Goal: Task Accomplishment & Management: Manage account settings

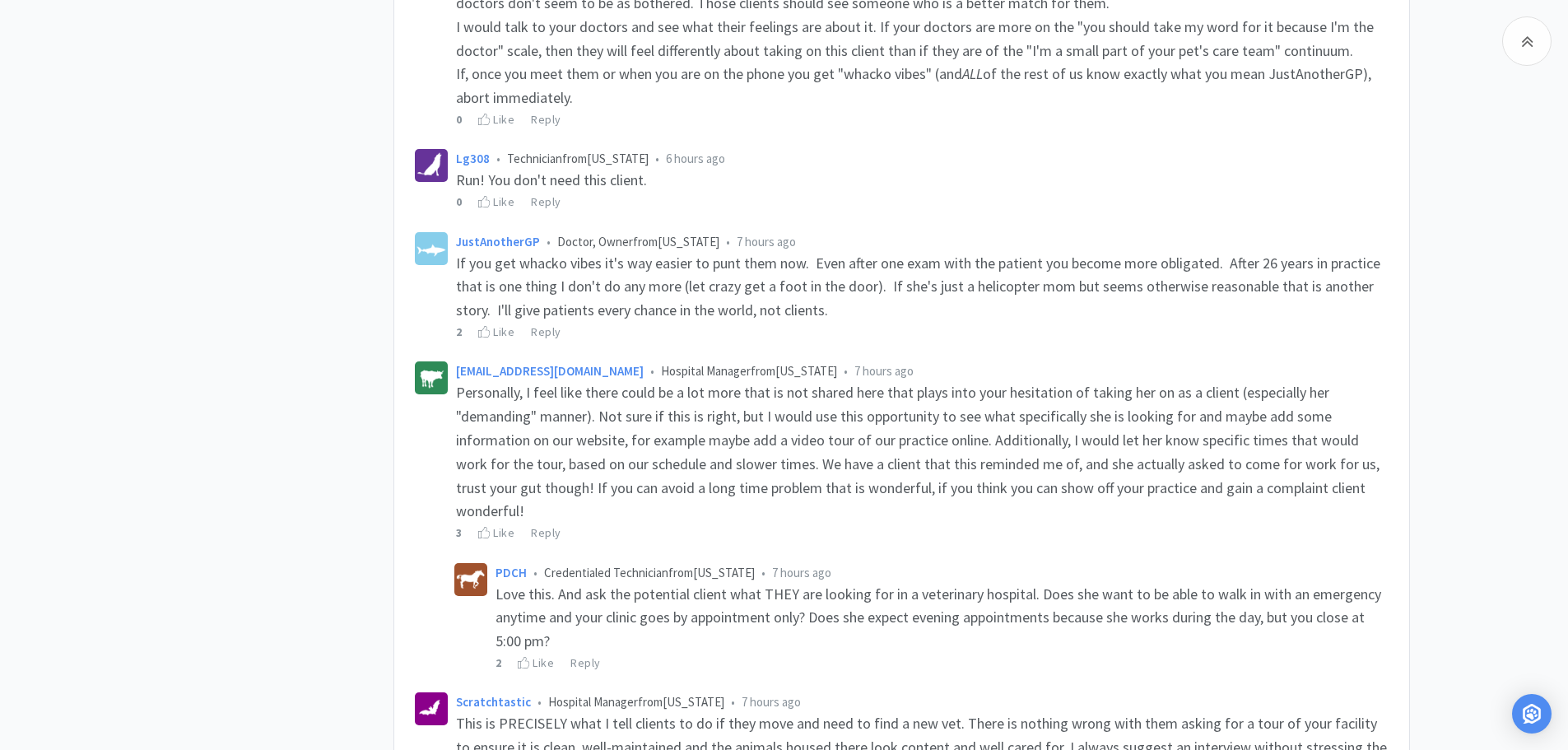
scroll to position [1892, 0]
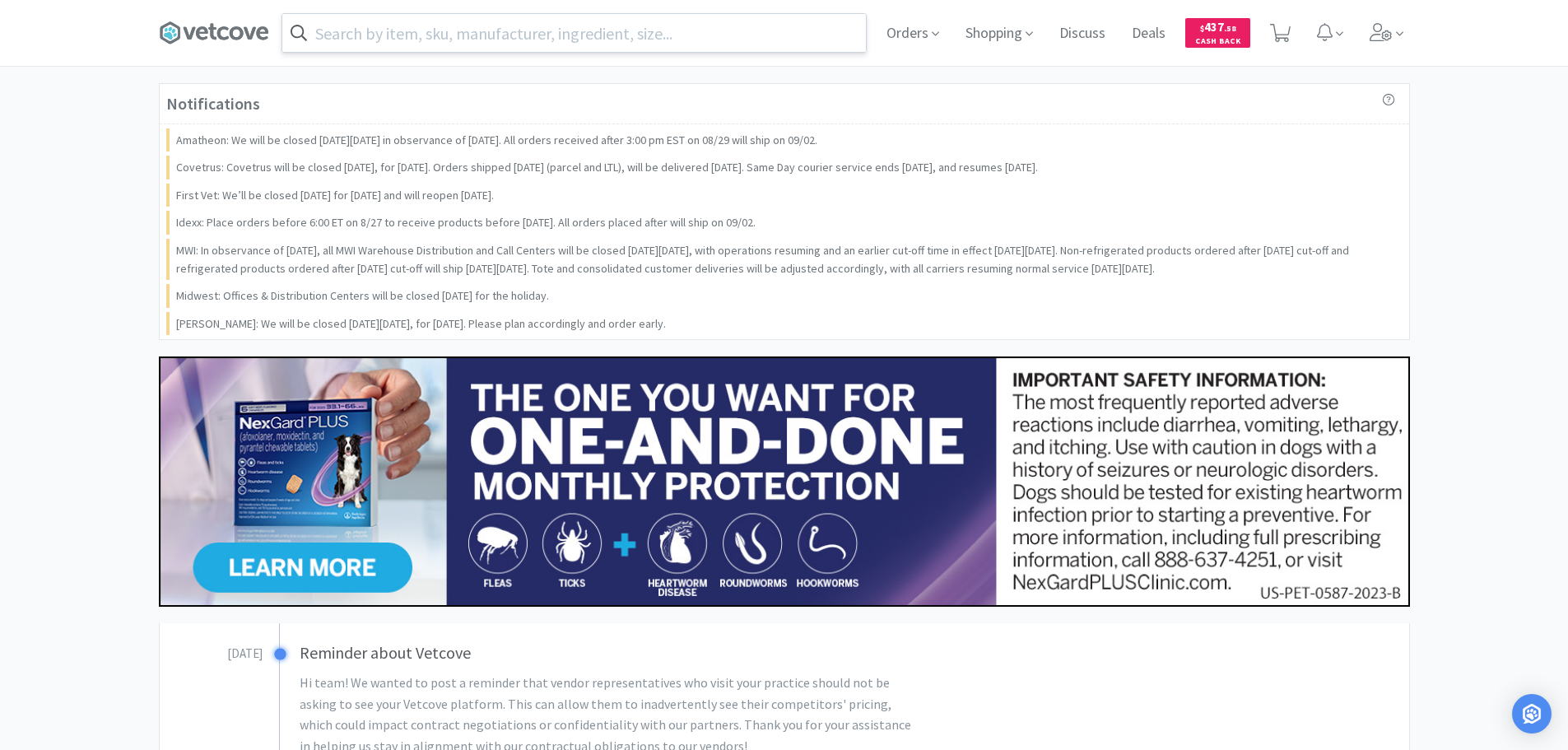
click at [529, 31] on input "text" at bounding box center [573, 33] width 584 height 38
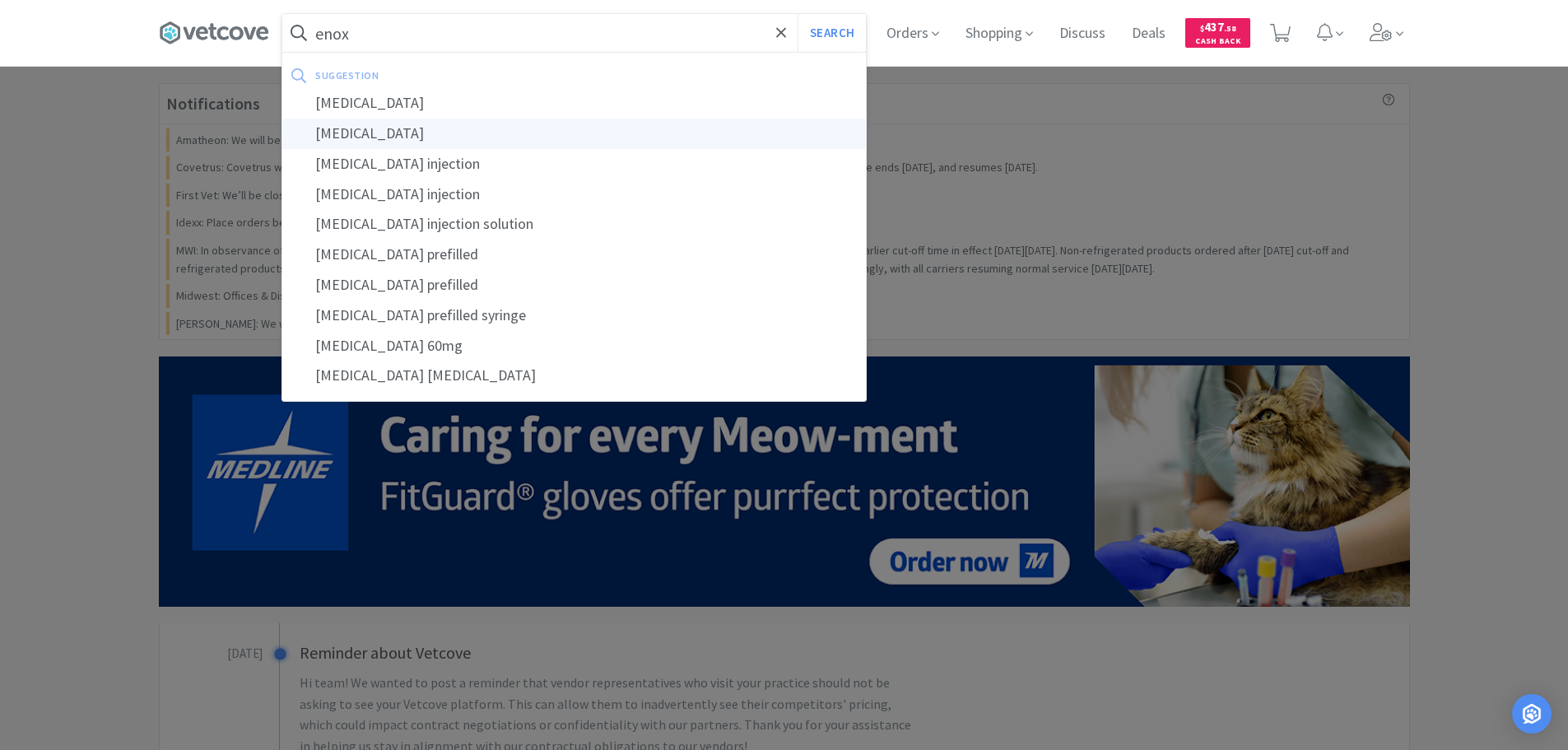
click at [400, 131] on div "[MEDICAL_DATA]" at bounding box center [573, 133] width 584 height 30
type input "[MEDICAL_DATA]"
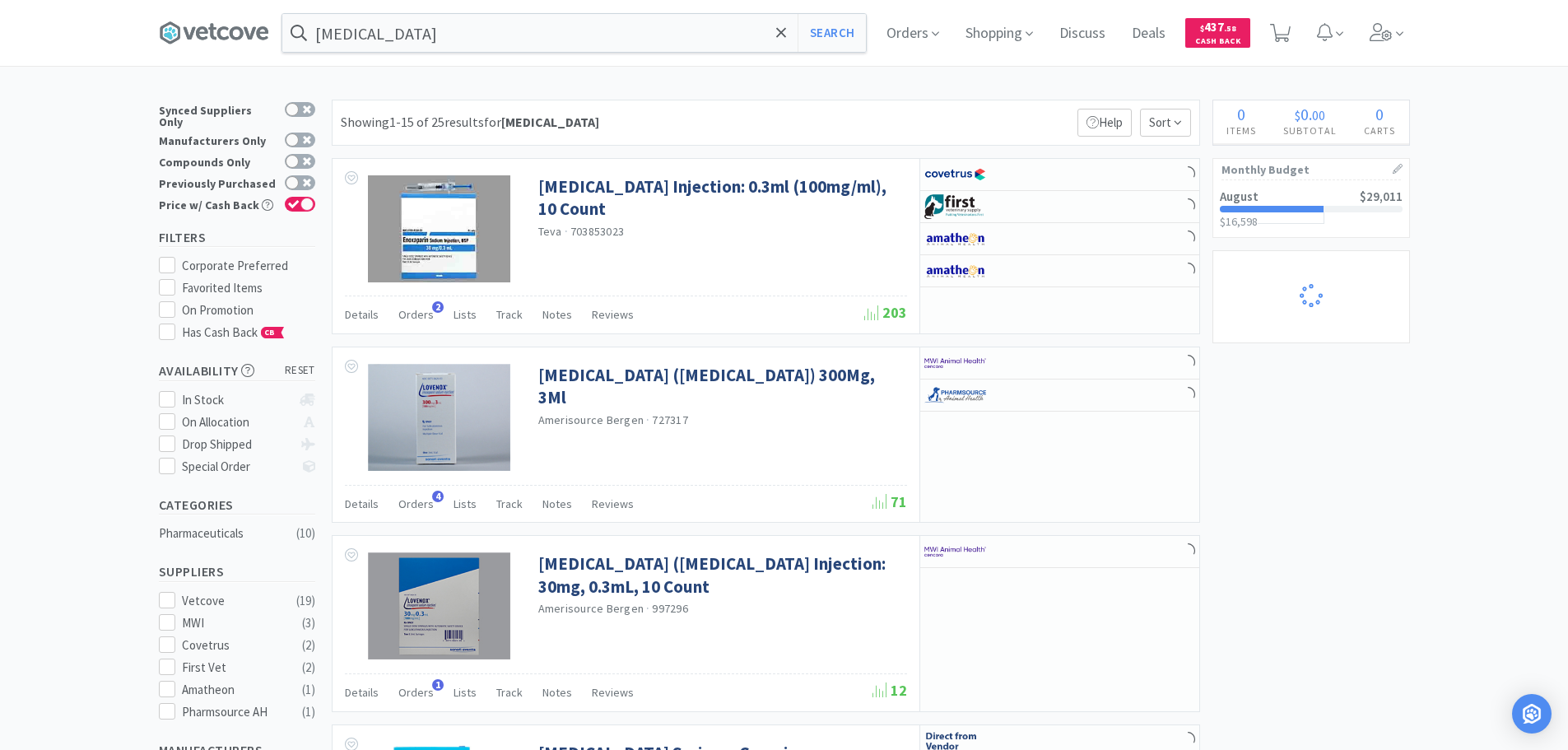
select select "1"
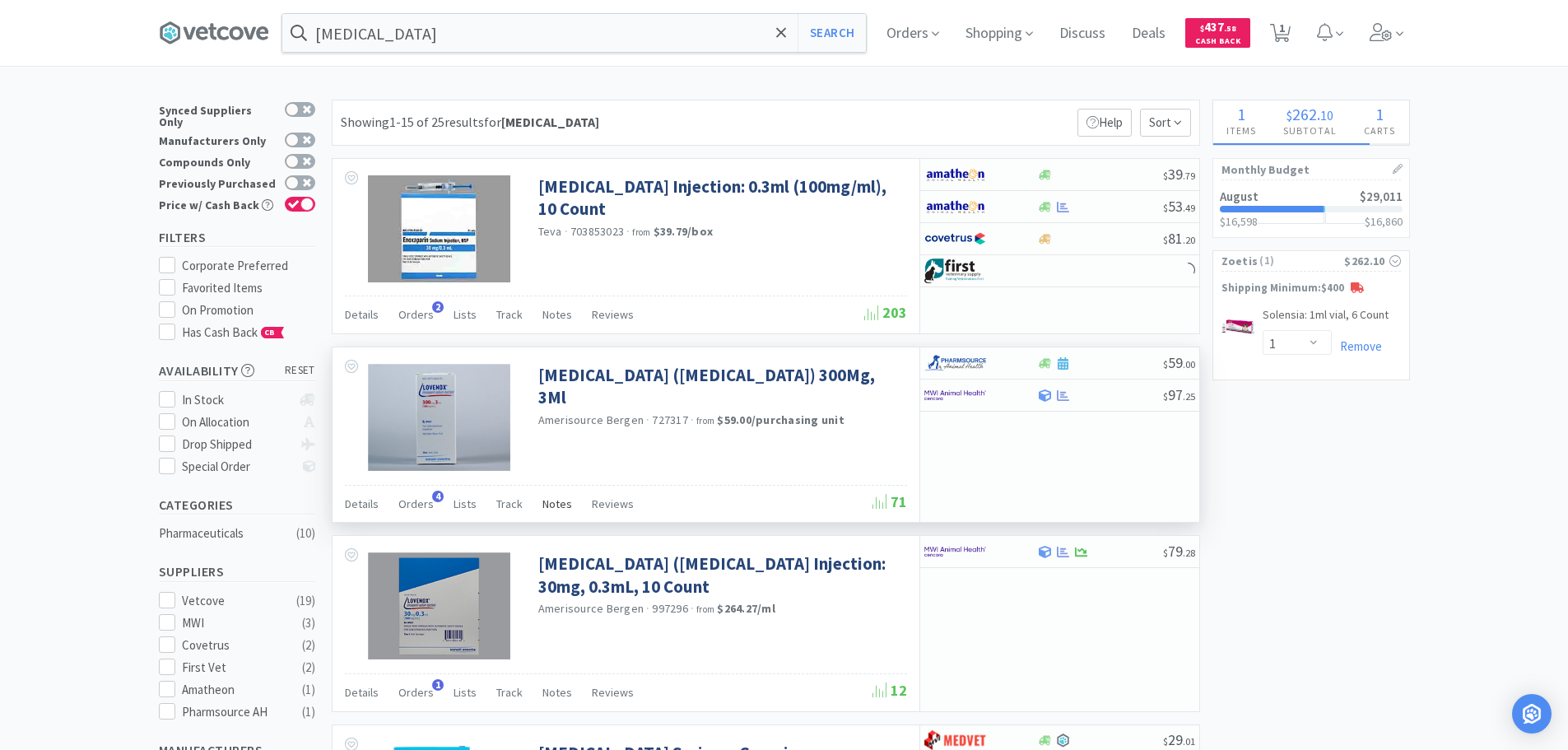
click at [544, 505] on span "Notes" at bounding box center [557, 503] width 30 height 15
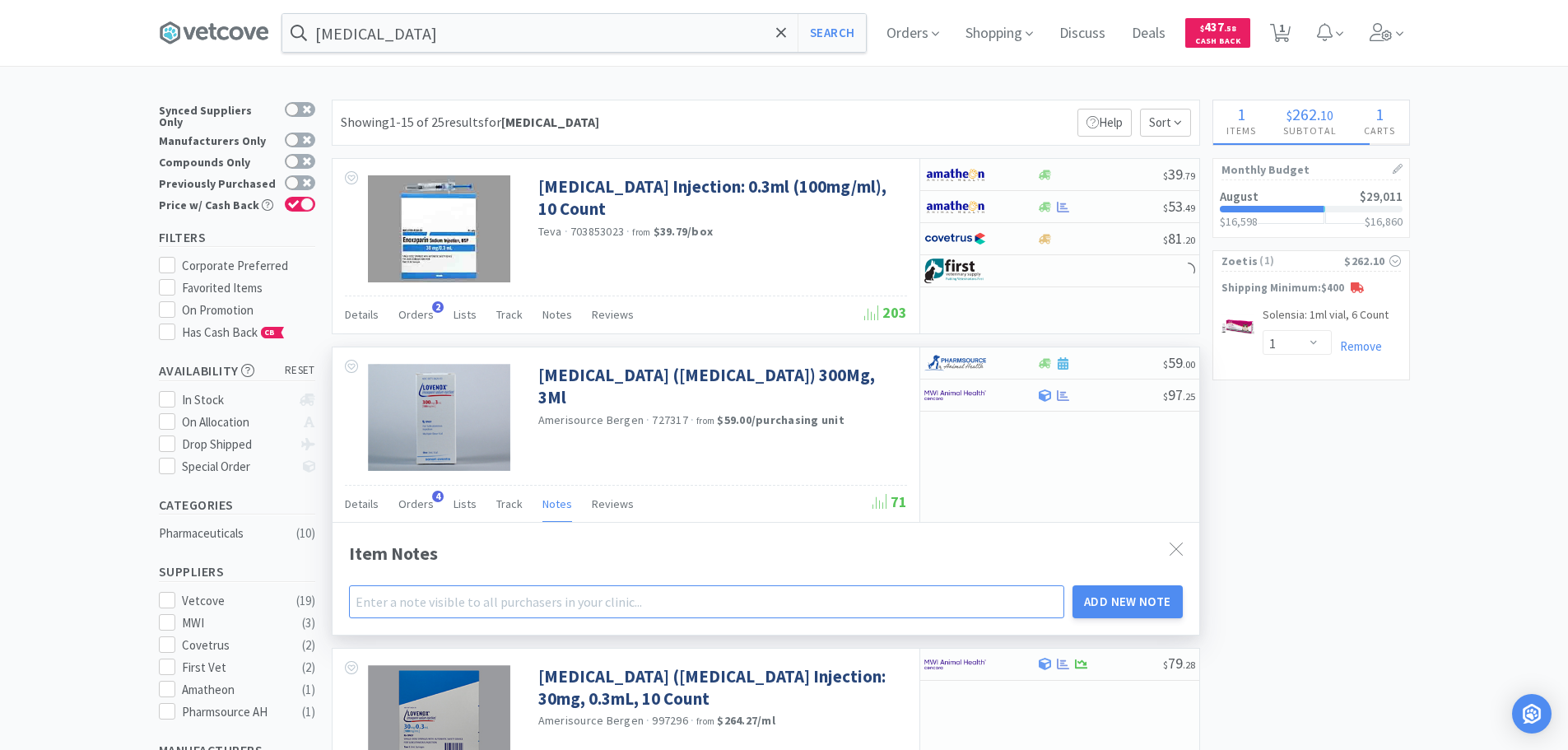
click at [472, 608] on input "text" at bounding box center [707, 601] width 716 height 33
click at [479, 601] on input "Order generic Enoxapain from Amatheon whenever possible" at bounding box center [707, 601] width 716 height 33
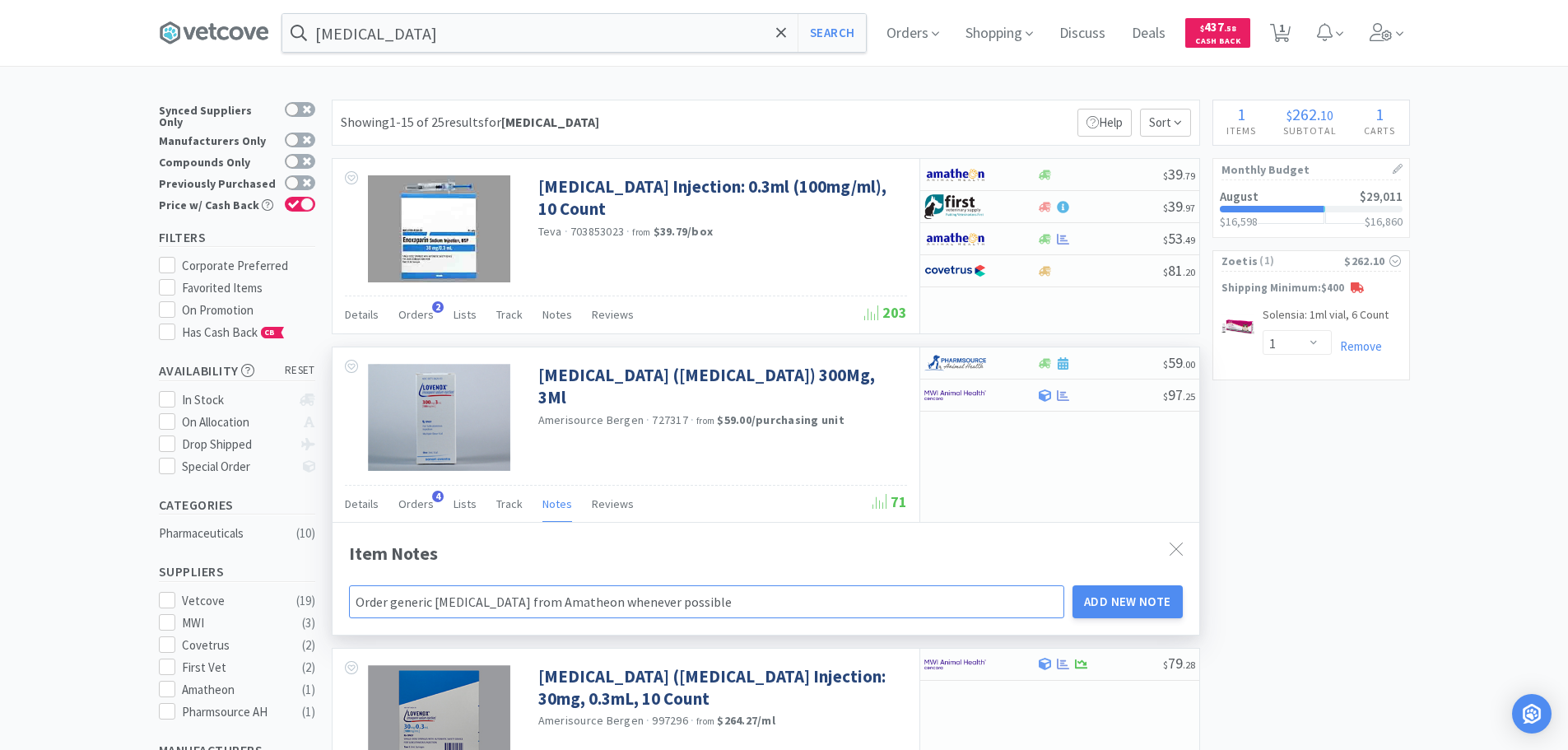
click at [695, 602] on input "Order generic [MEDICAL_DATA] from Amatheon whenever possible" at bounding box center [707, 601] width 716 height 33
type input "Order generic [MEDICAL_DATA] from Amatheon whenever possible"
click at [309, 178] on icon at bounding box center [306, 182] width 8 height 8
checkbox input "true"
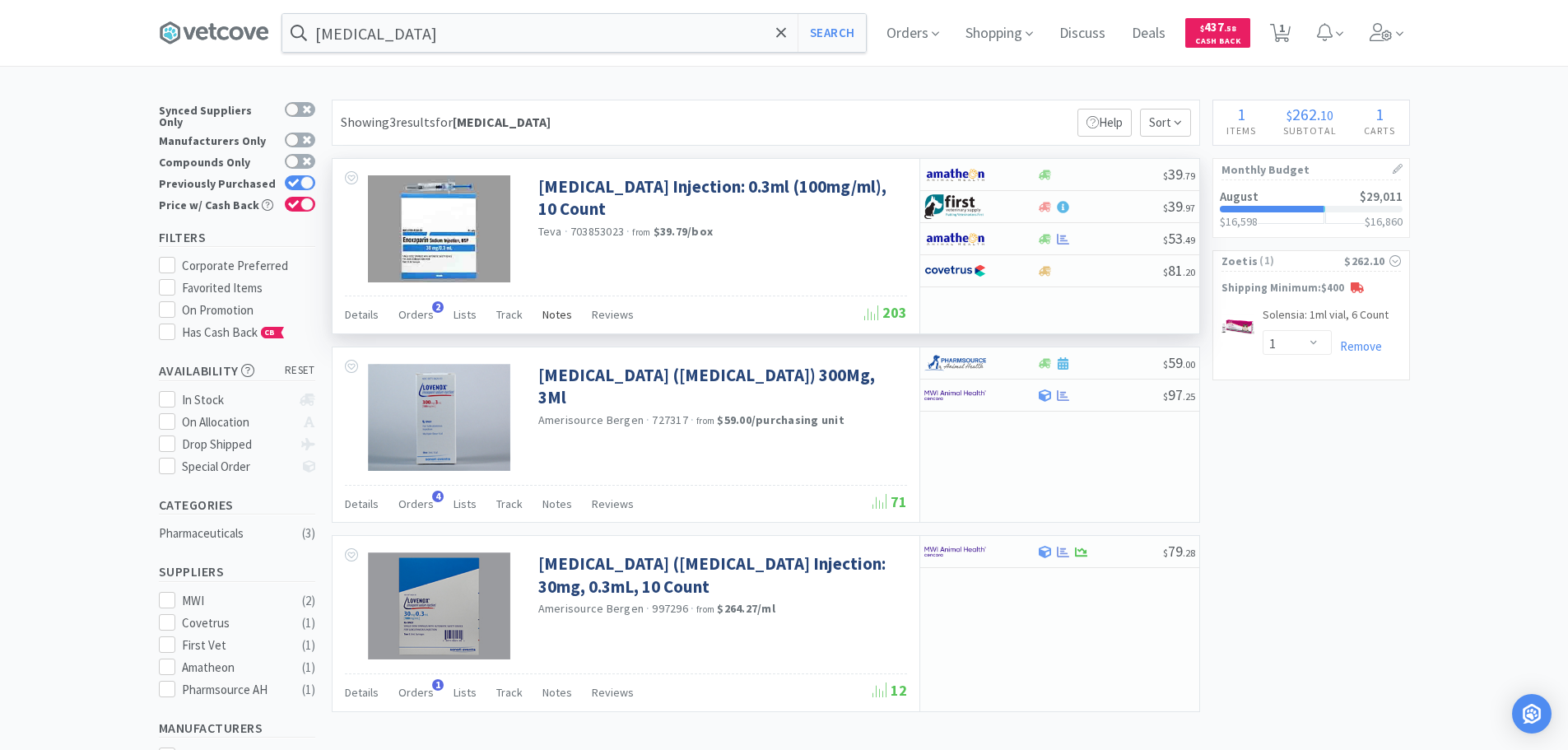
click at [549, 311] on span "Notes" at bounding box center [557, 314] width 30 height 15
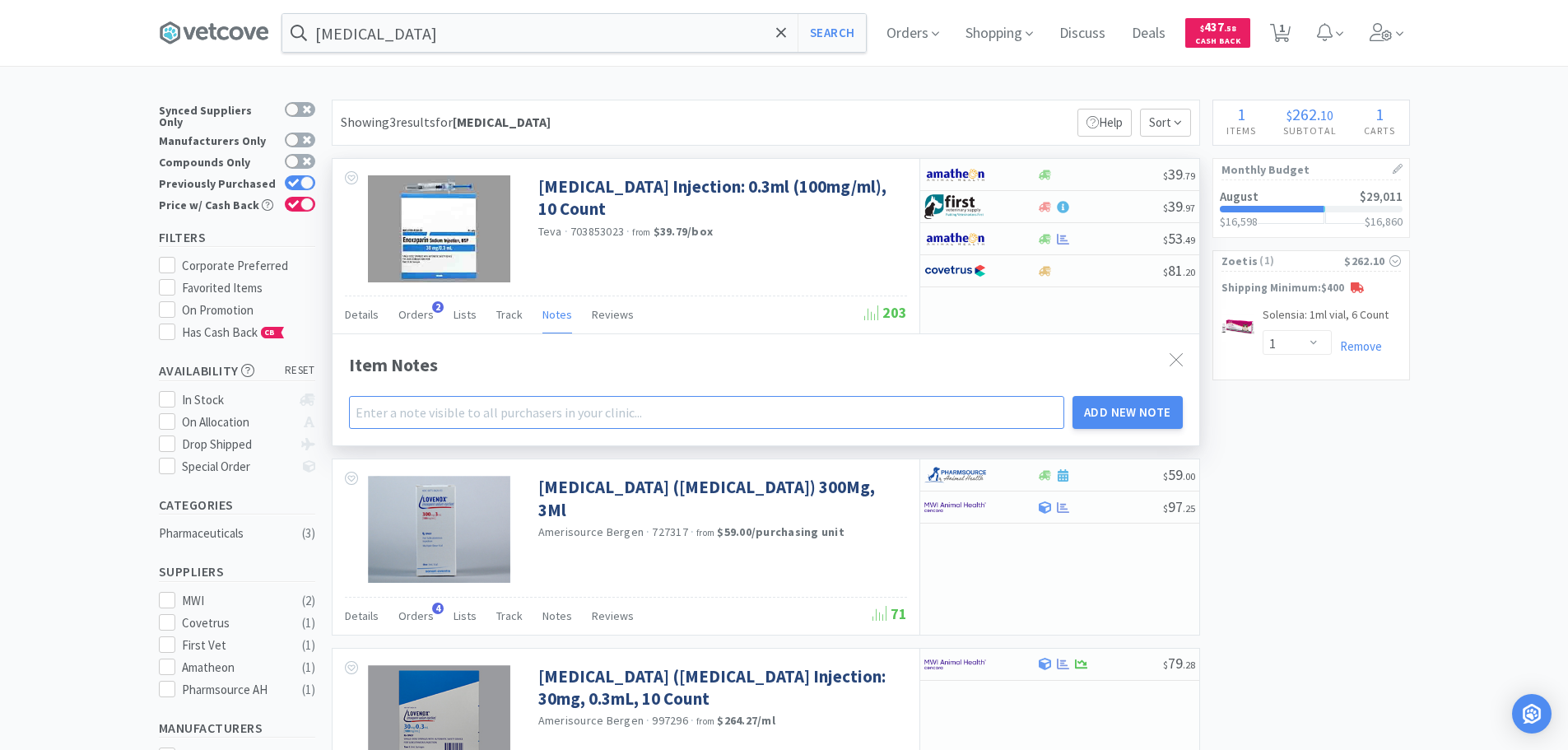
click at [431, 415] on input "text" at bounding box center [707, 412] width 716 height 33
type input "o"
type input "Order this one whenever possible. Can order 2 at a time, lead time is long thou…"
click at [1128, 411] on button "Add New Note" at bounding box center [1127, 412] width 111 height 33
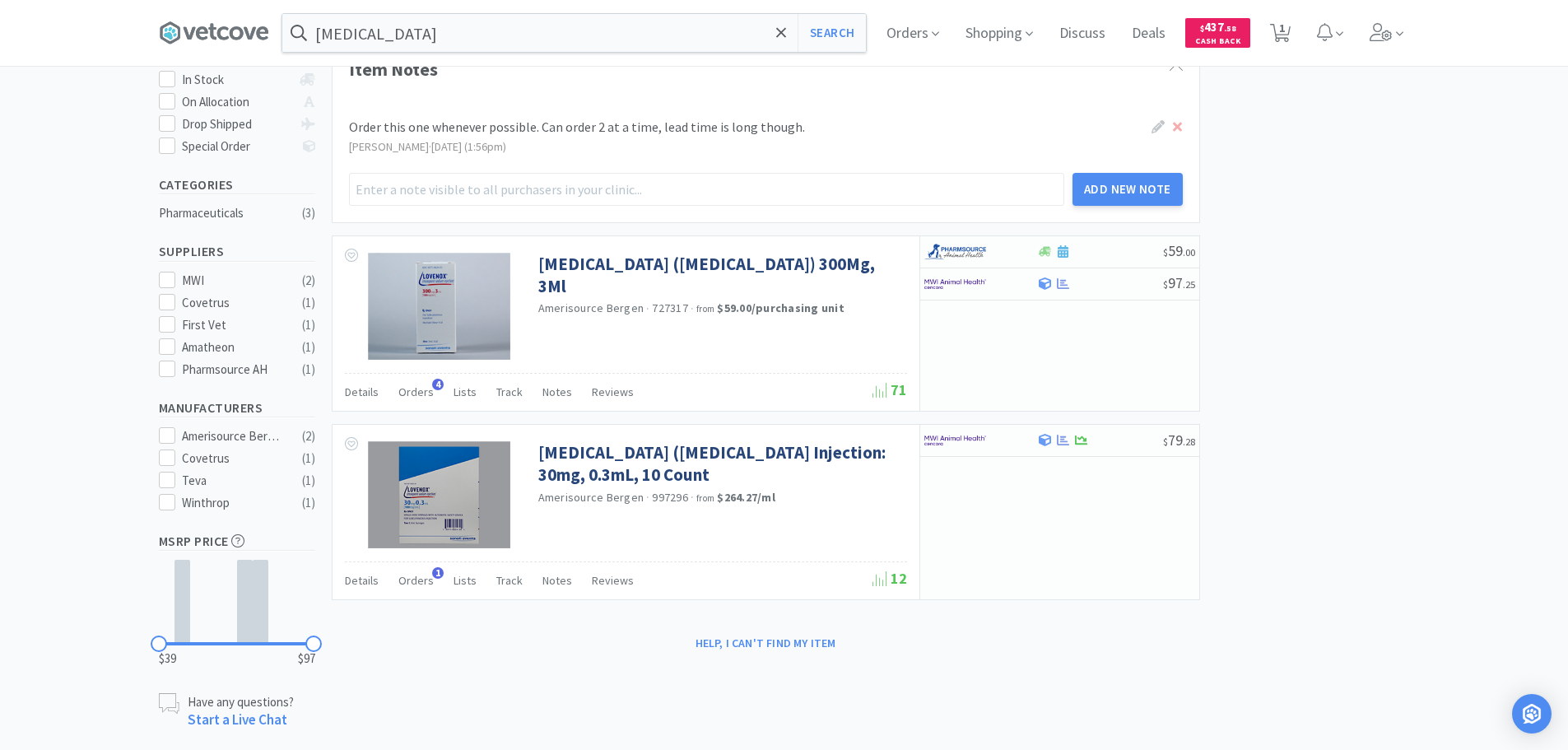
scroll to position [329, 0]
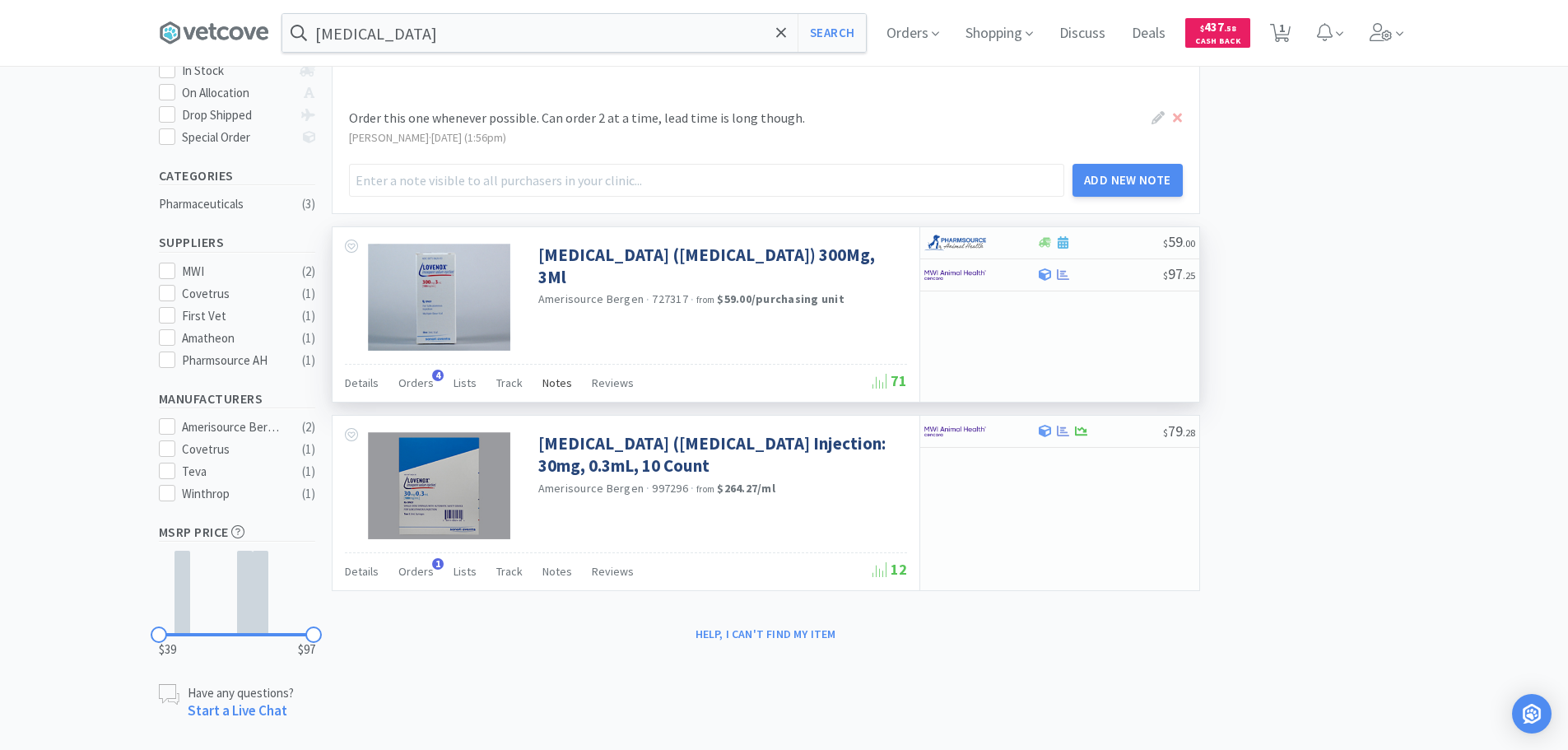
click at [545, 380] on span "Notes" at bounding box center [557, 382] width 30 height 15
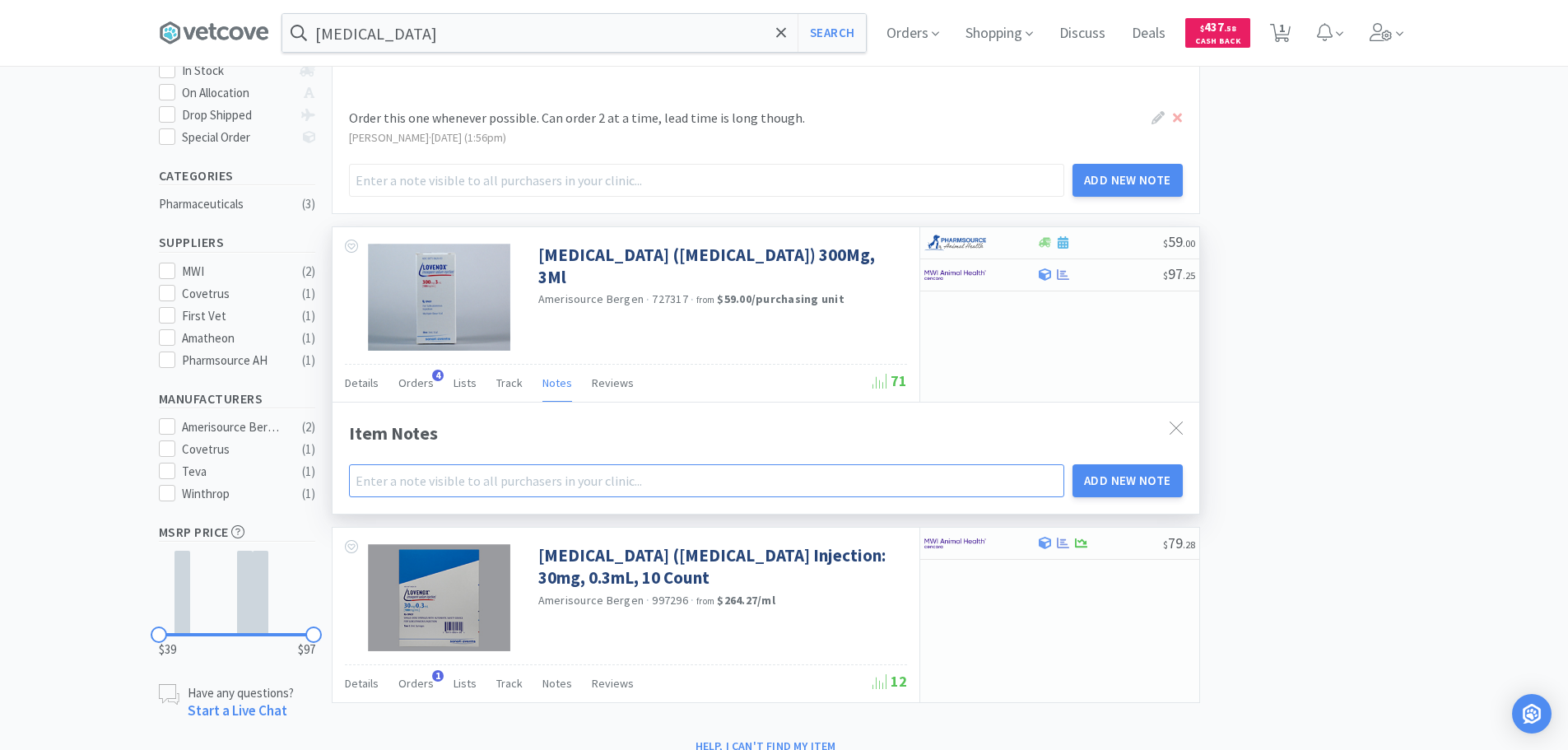
click at [478, 483] on input "text" at bounding box center [707, 480] width 716 height 33
type input "O"
type input "Or"
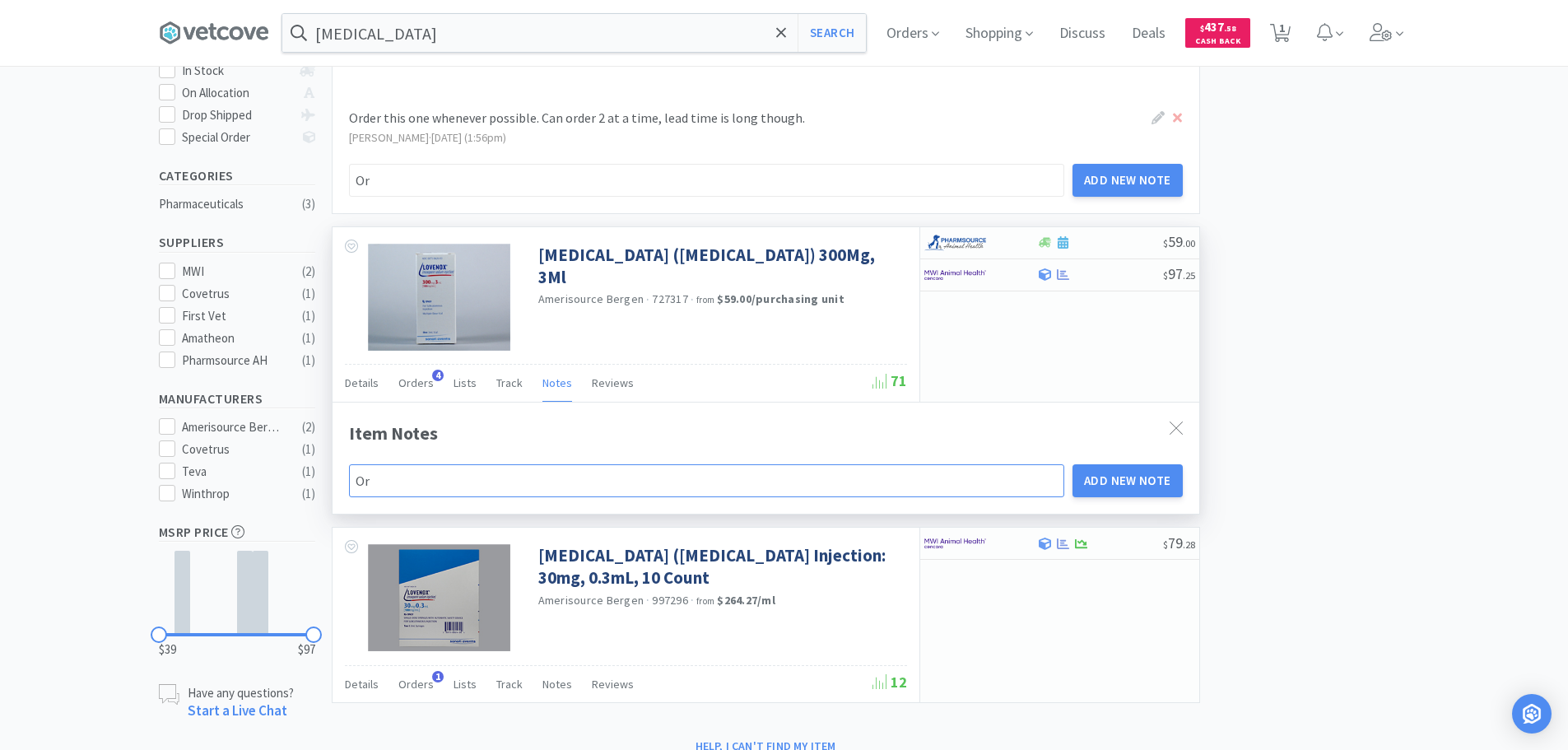
type input "Ord"
type input "Orde"
type input "Order"
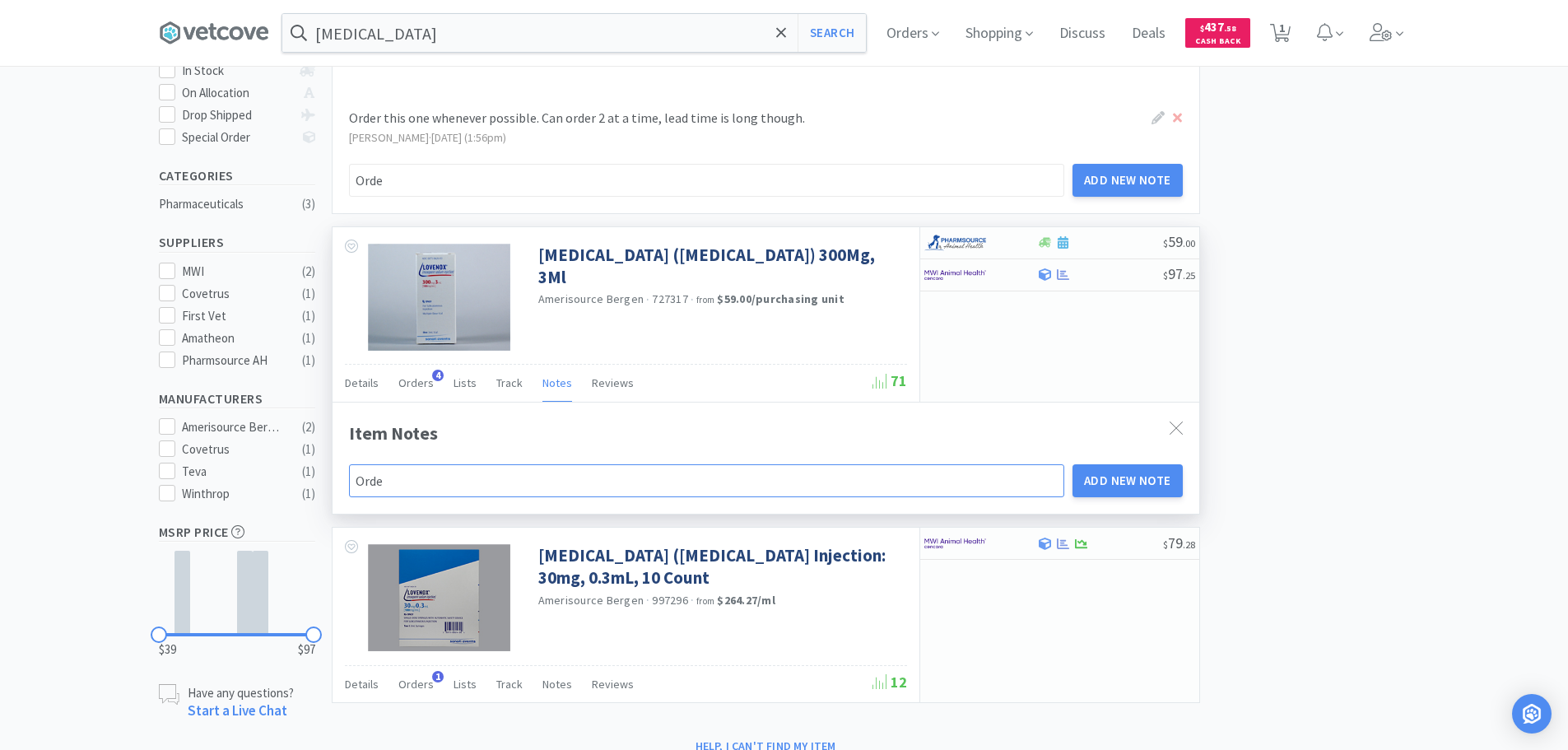
type input "Order"
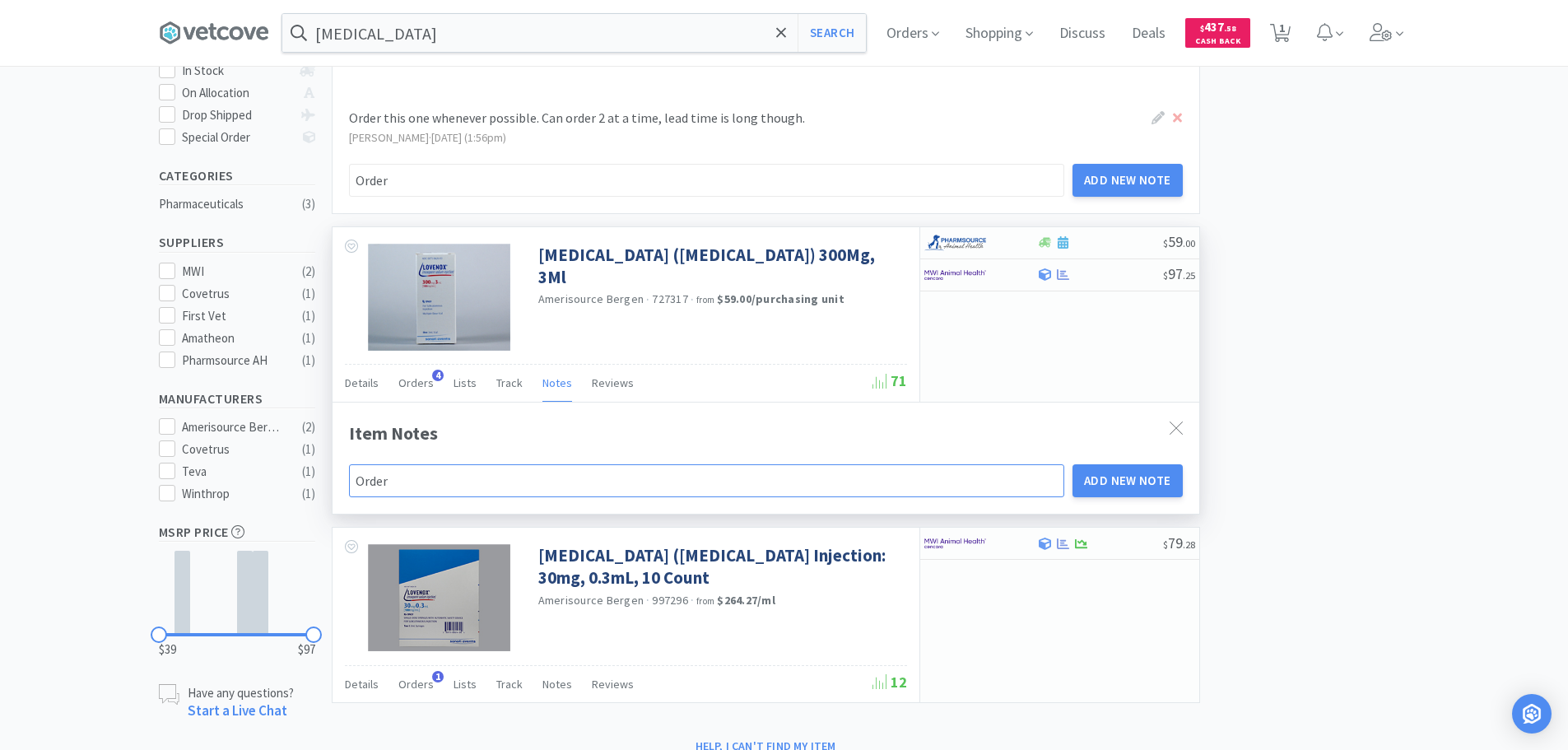
type input "Orde"
type input "Ord"
type input "Or"
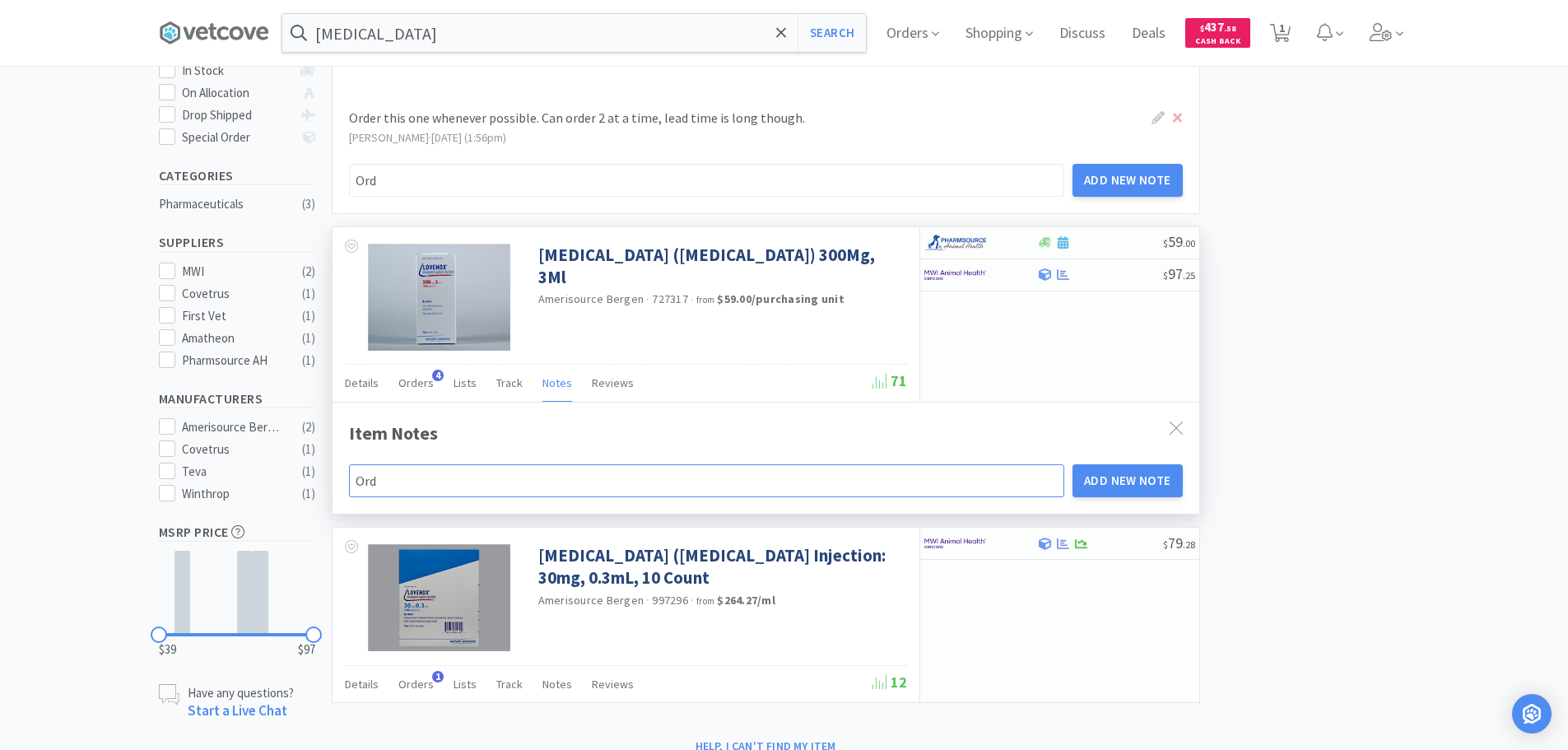
type input "Or"
type input "O"
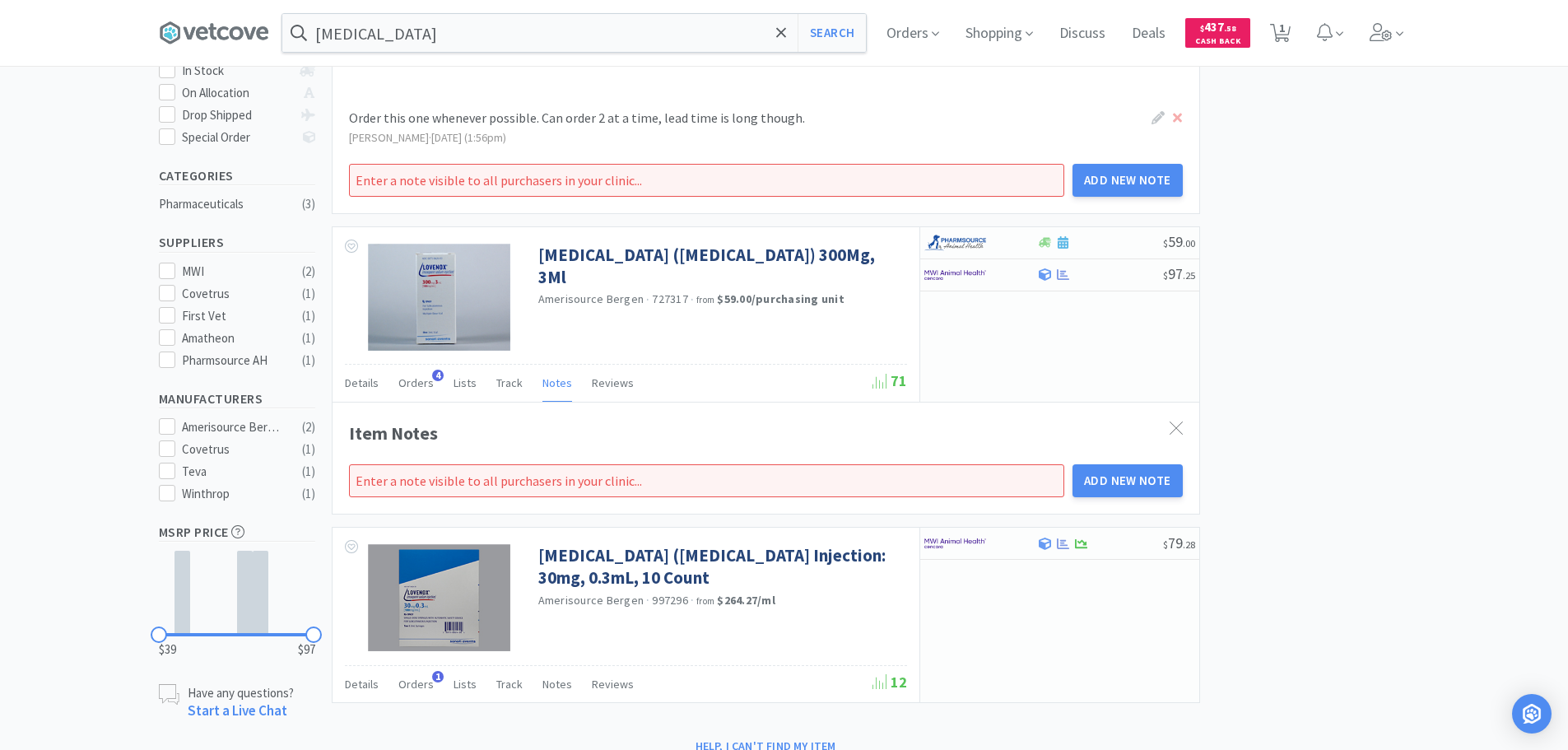
drag, startPoint x: 1182, startPoint y: 424, endPoint x: 1244, endPoint y: 385, distance: 73.2
click at [1183, 424] on div at bounding box center [1176, 429] width 30 height 38
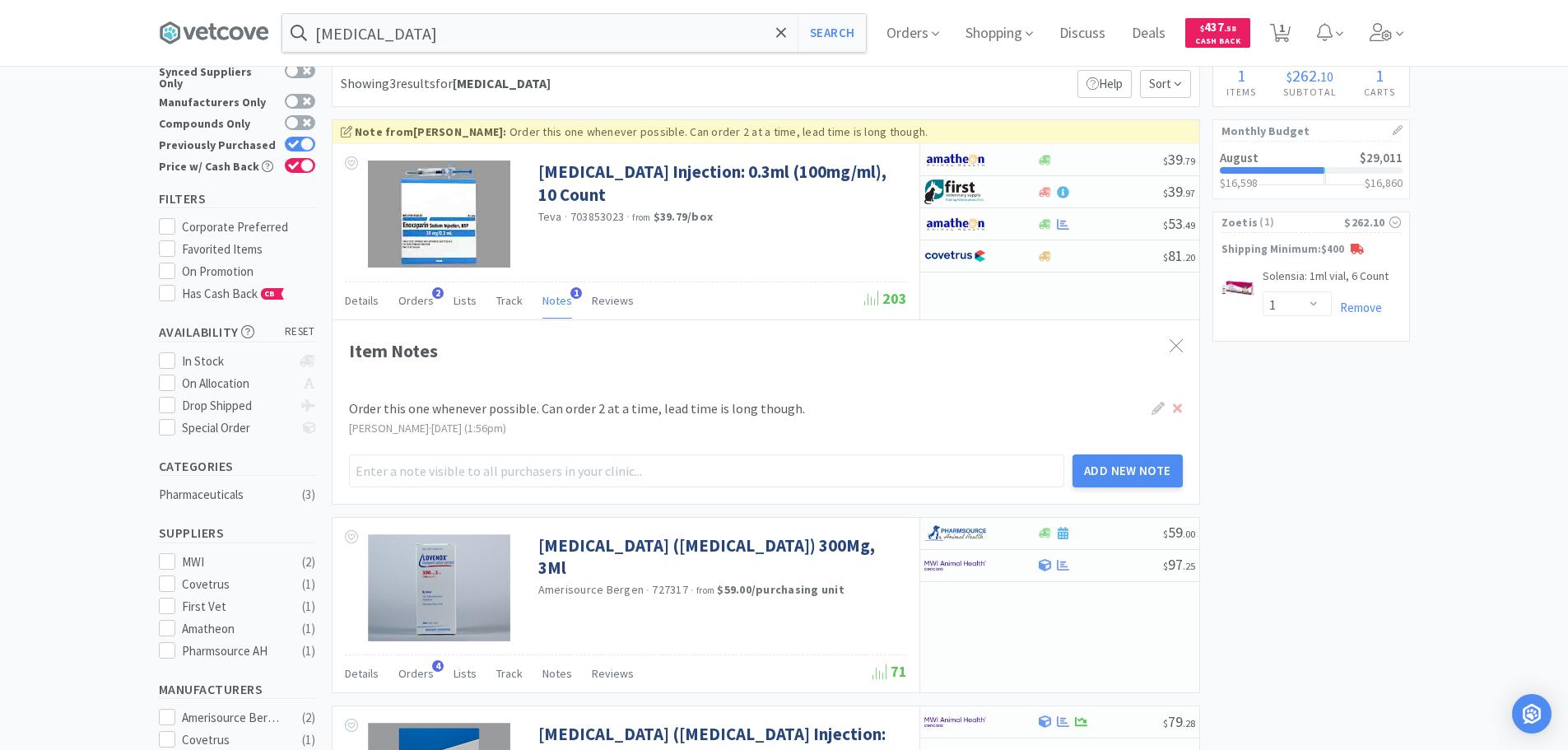
scroll to position [0, 0]
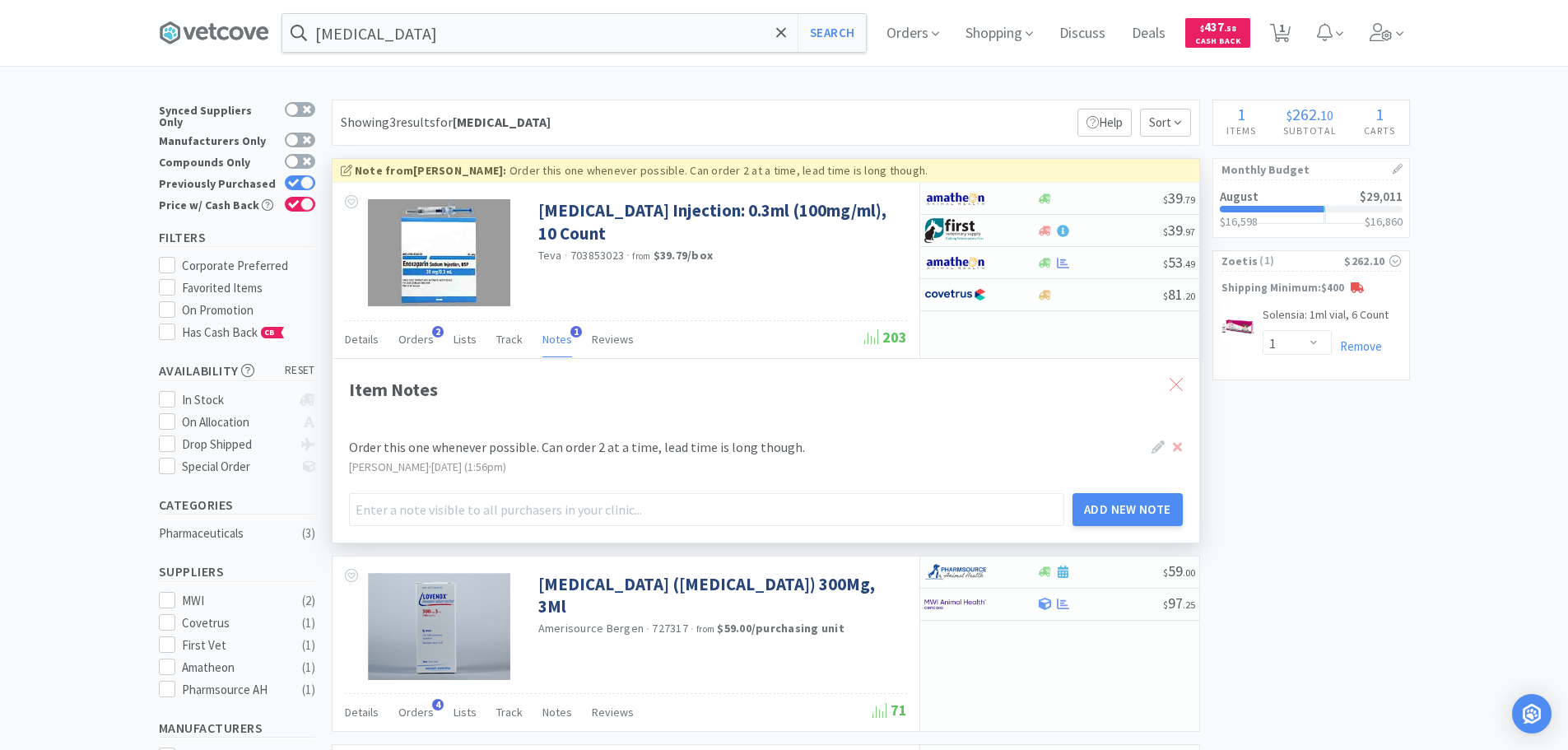
click at [1179, 371] on div at bounding box center [1176, 385] width 30 height 38
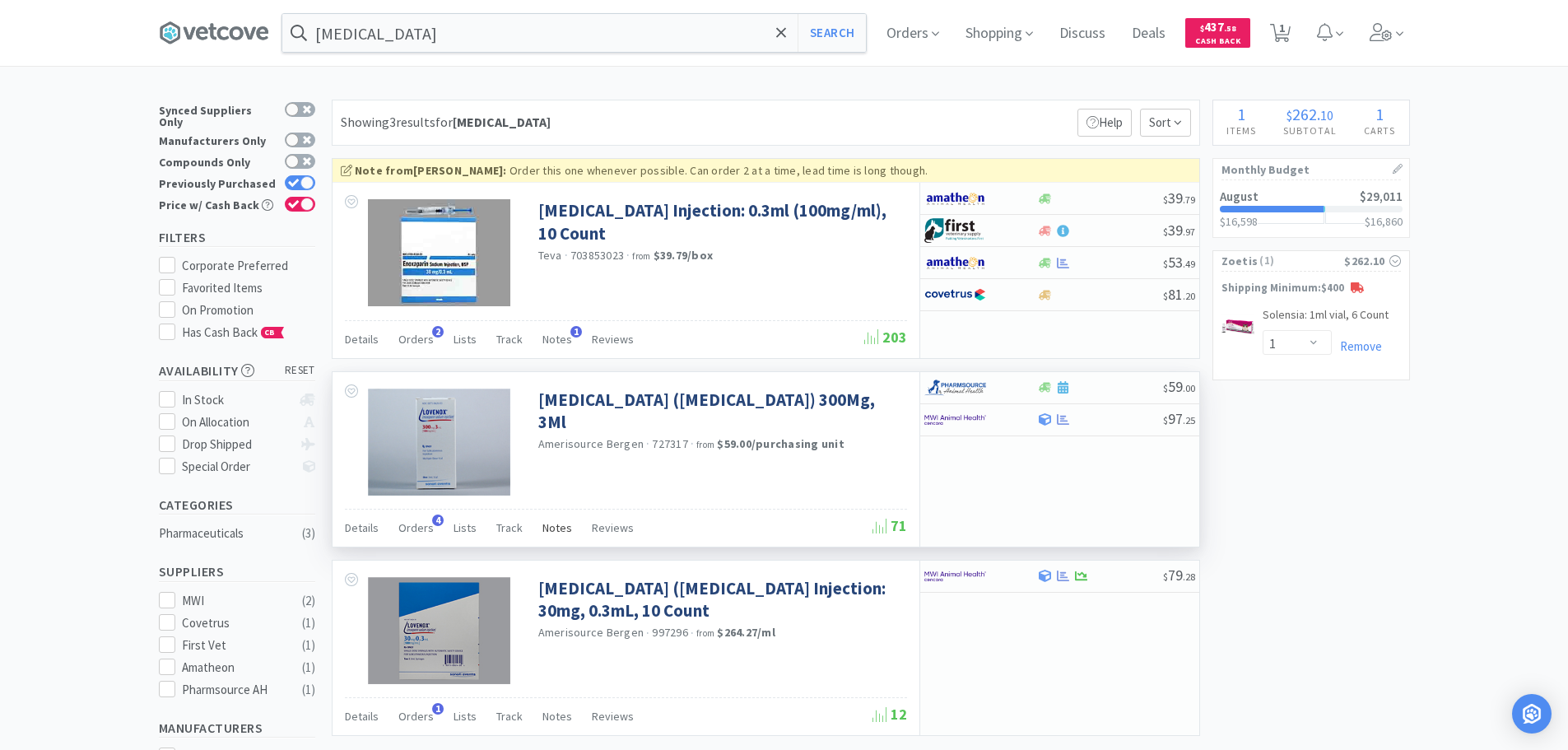
click at [553, 524] on span "Notes" at bounding box center [557, 527] width 30 height 15
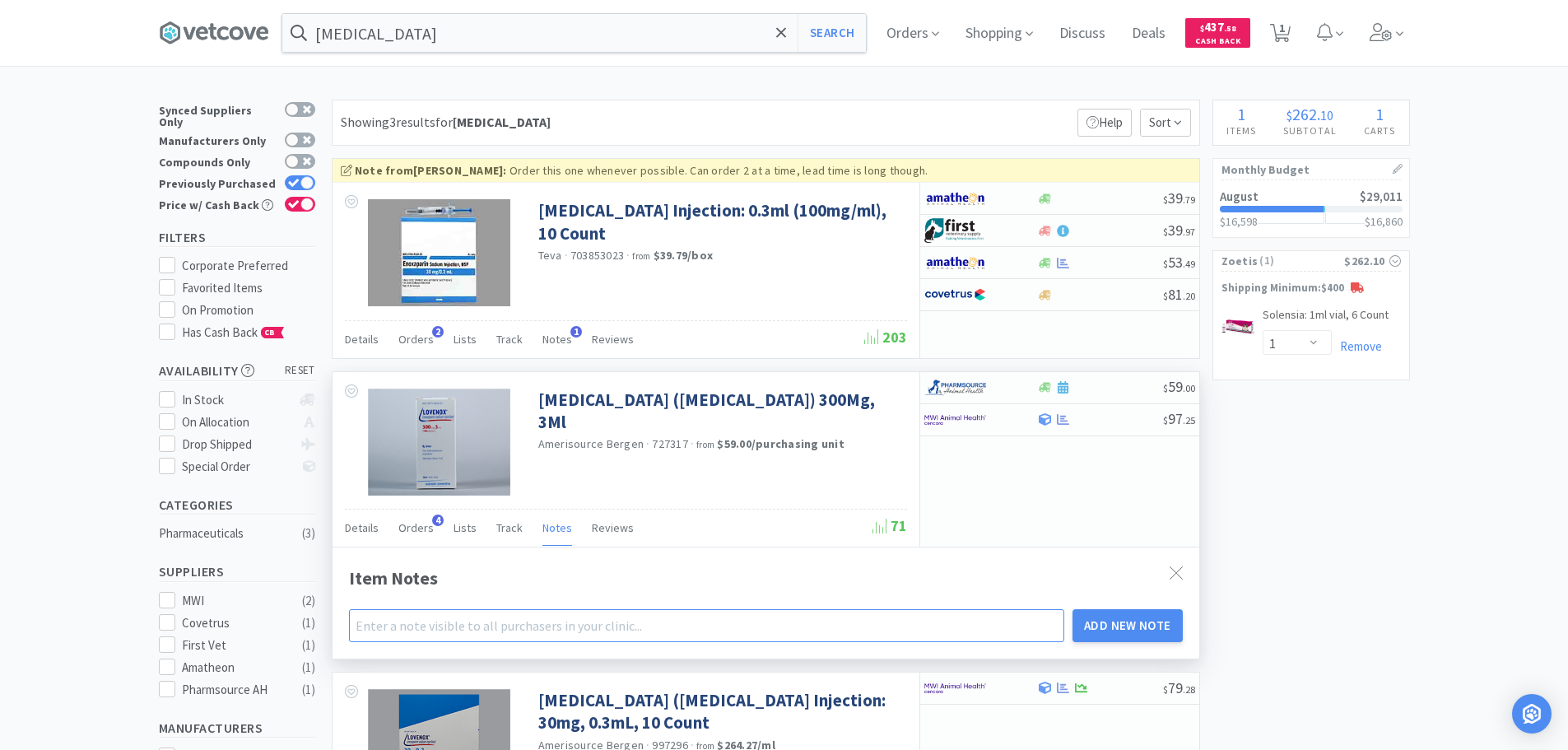
click at [449, 630] on input "text" at bounding box center [707, 626] width 716 height 33
type input "Order generic from Amatheon whenever possible. Less than half this cost."
drag, startPoint x: 1137, startPoint y: 617, endPoint x: 1146, endPoint y: 618, distance: 9.1
click at [1136, 618] on button "Add New Note" at bounding box center [1127, 626] width 111 height 33
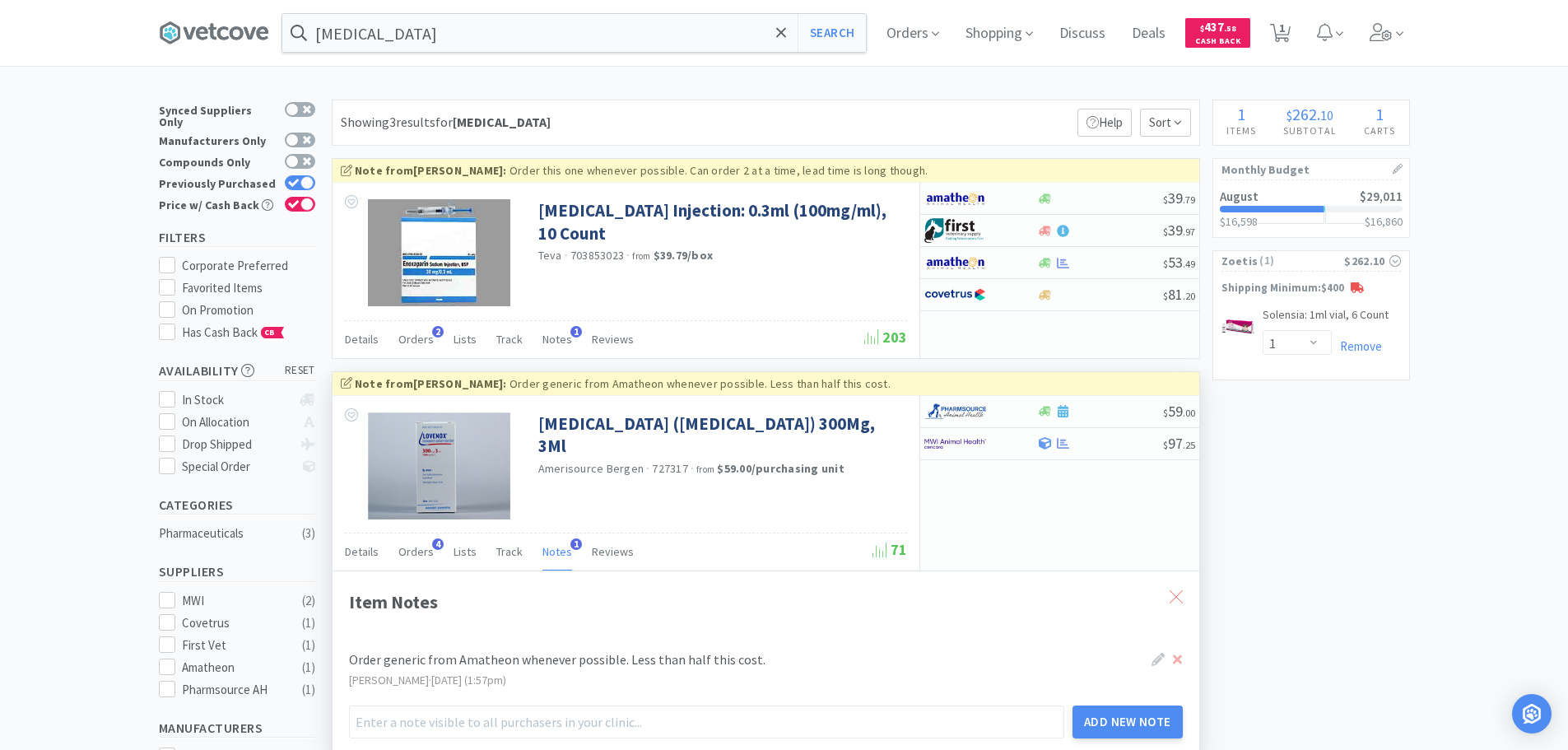
click at [1175, 597] on icon at bounding box center [1176, 596] width 13 height 13
